Goal: Navigation & Orientation: Find specific page/section

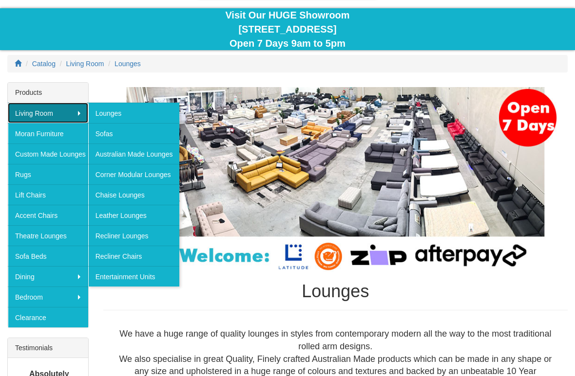
scroll to position [95, 0]
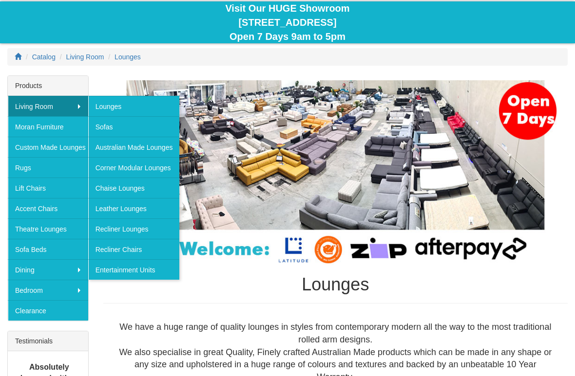
click at [28, 122] on link "Moran Furniture" at bounding box center [48, 126] width 80 height 20
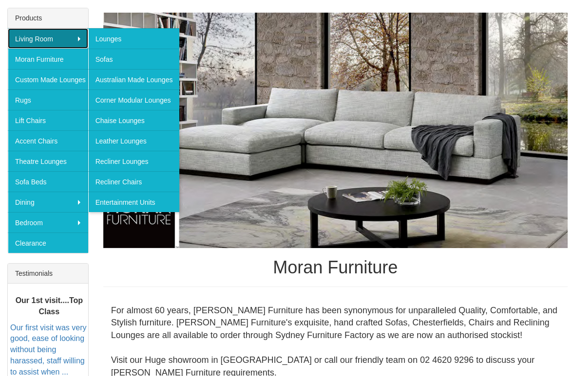
scroll to position [184, 0]
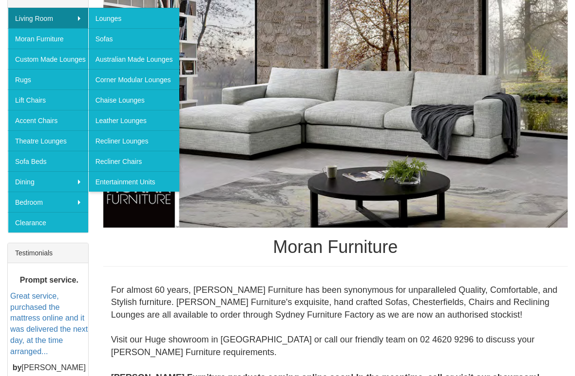
click at [108, 98] on link "Chaise Lounges" at bounding box center [134, 100] width 92 height 20
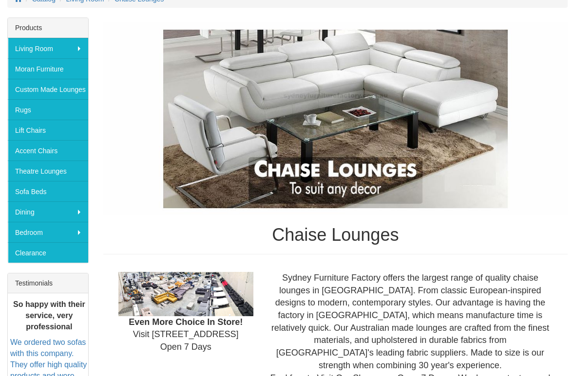
scroll to position [167, 0]
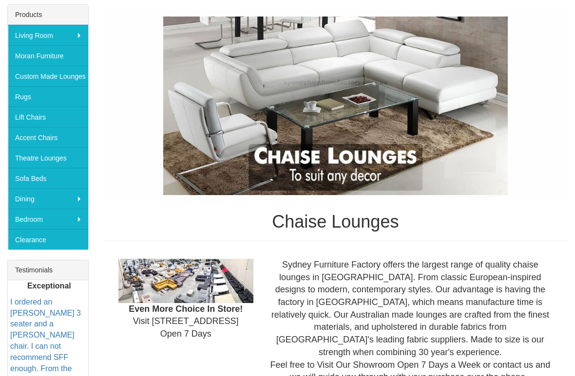
click at [37, 160] on link "Theatre Lounges" at bounding box center [48, 158] width 80 height 20
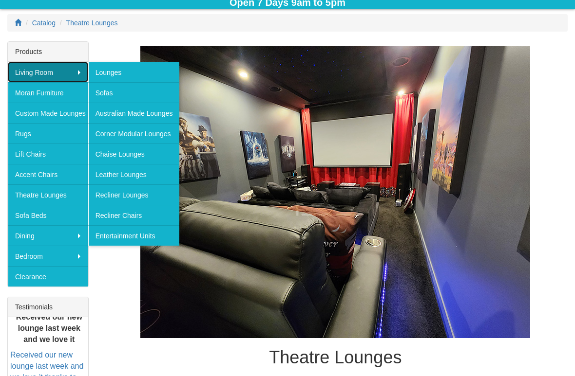
scroll to position [131, 0]
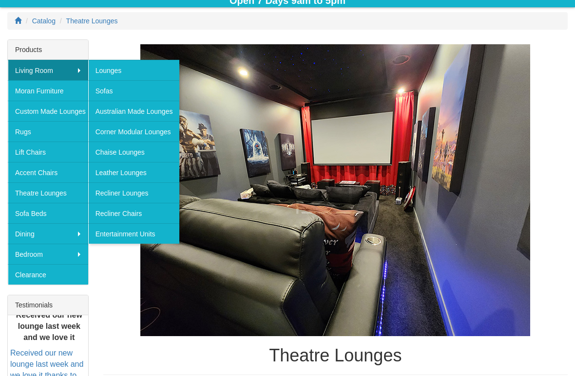
click at [117, 194] on link "Recliner Lounges" at bounding box center [134, 193] width 92 height 20
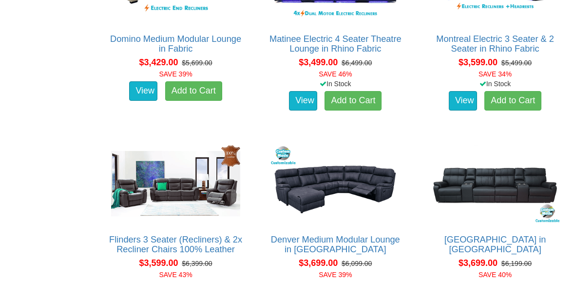
scroll to position [2079, 0]
